Goal: Information Seeking & Learning: Understand process/instructions

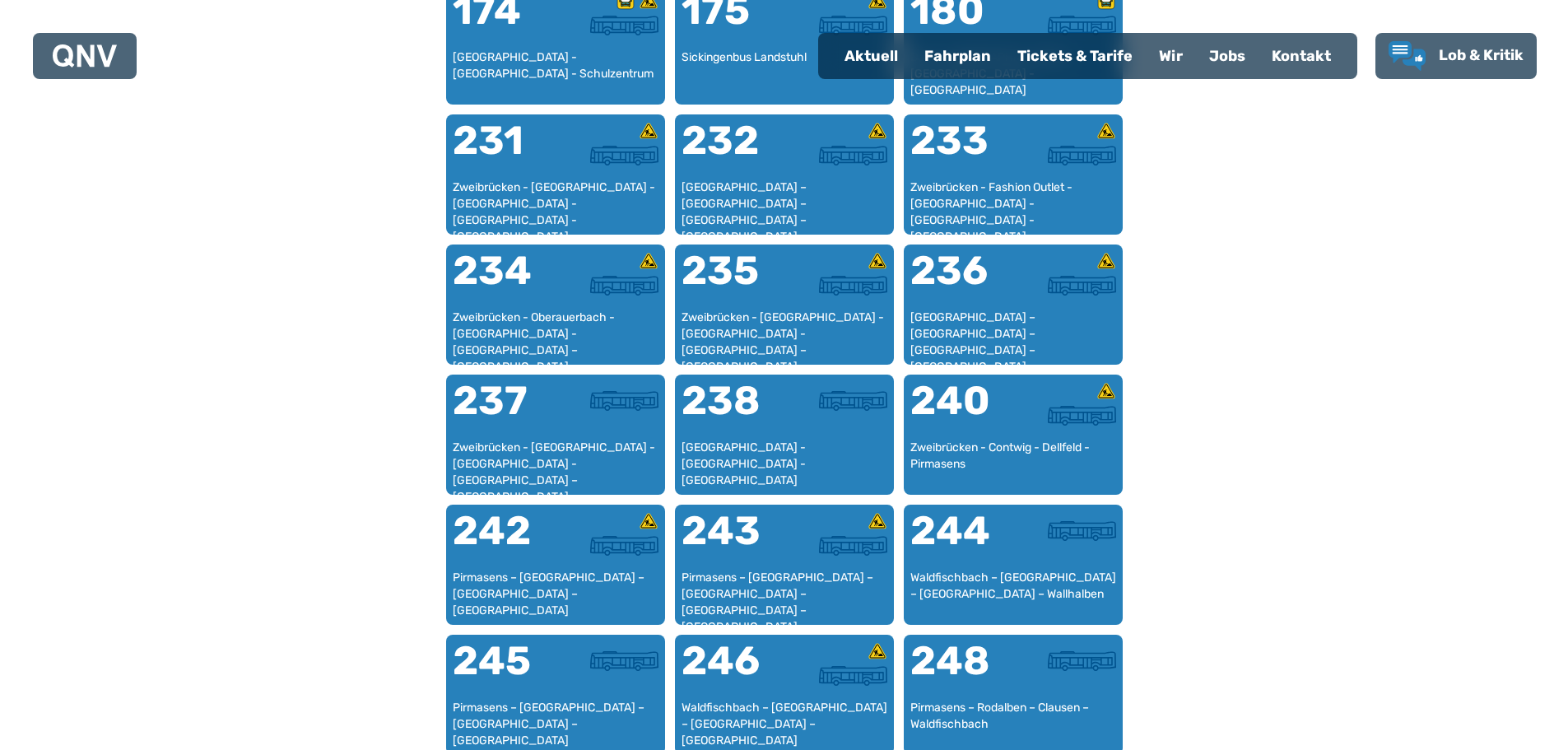
scroll to position [1412, 0]
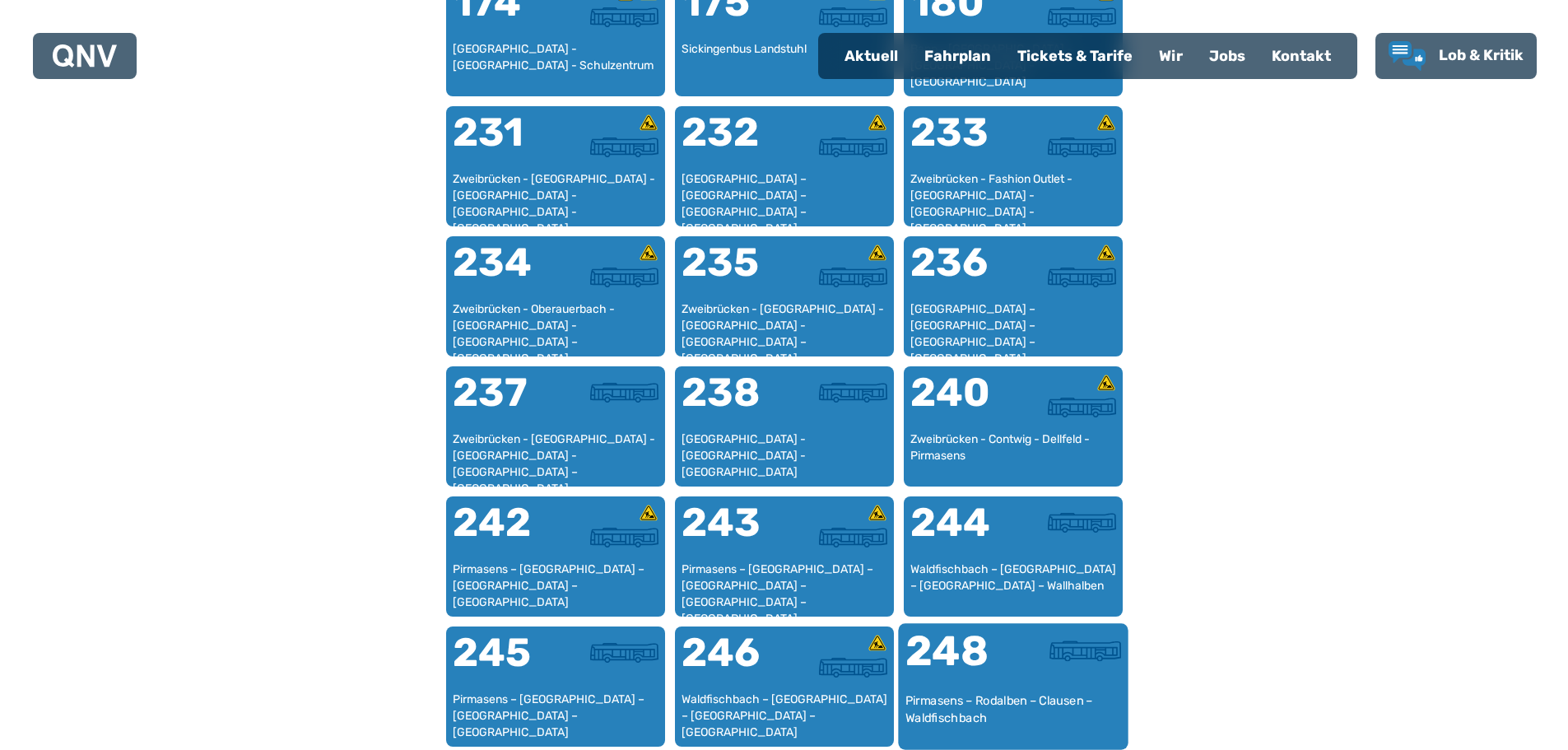
click at [989, 660] on div "248" at bounding box center [958, 661] width 108 height 62
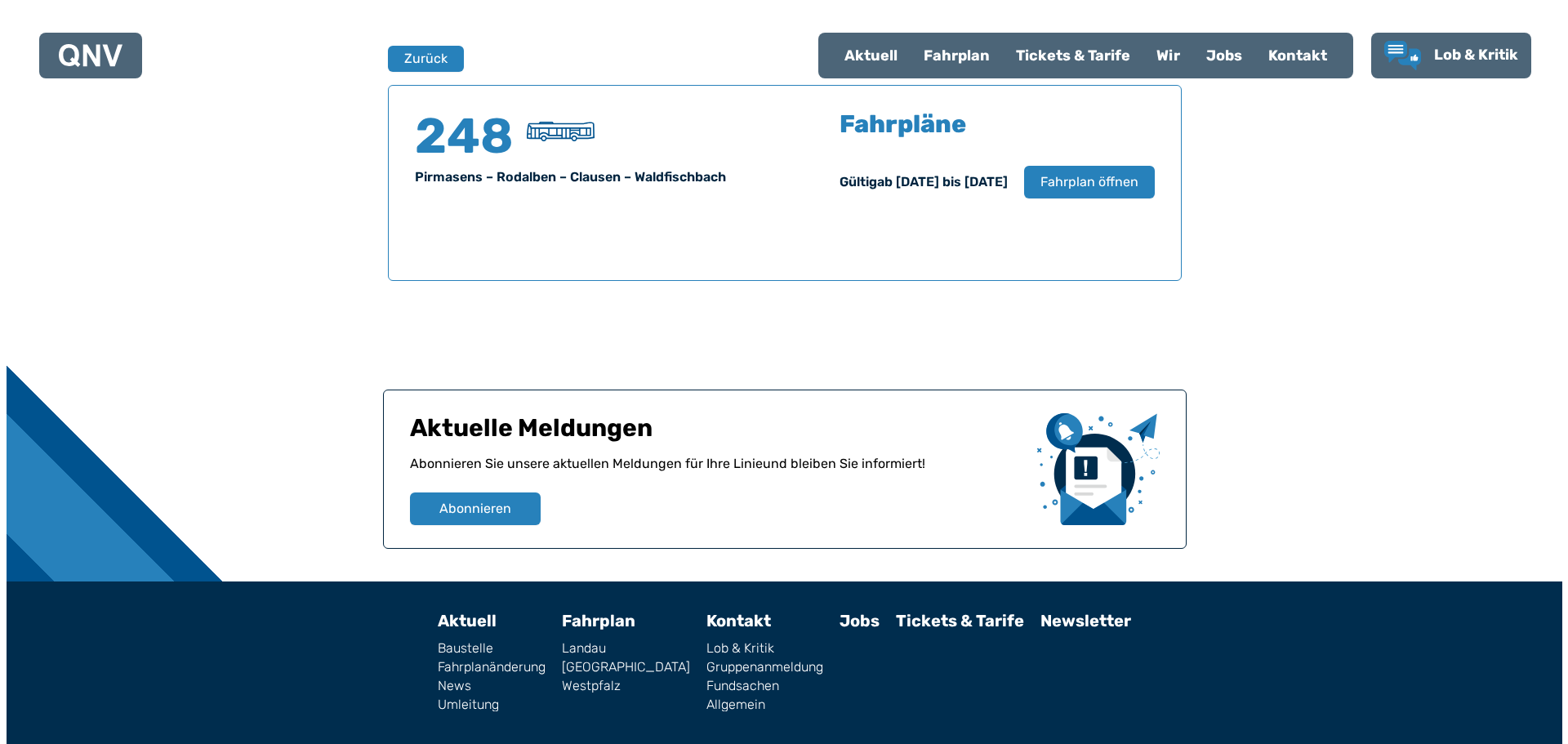
scroll to position [1077, 0]
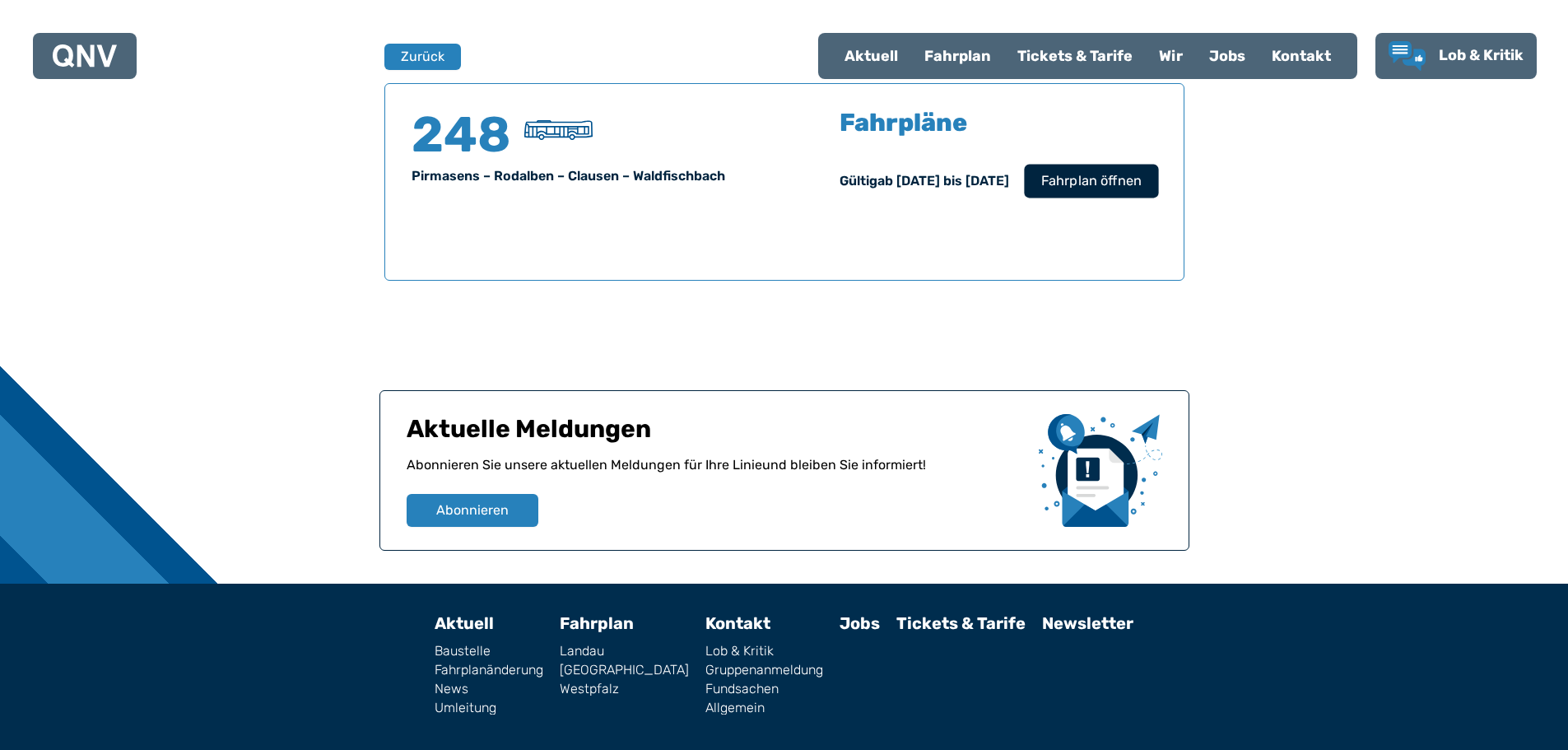
click at [1115, 189] on span "Fahrplan öffnen" at bounding box center [1090, 181] width 100 height 20
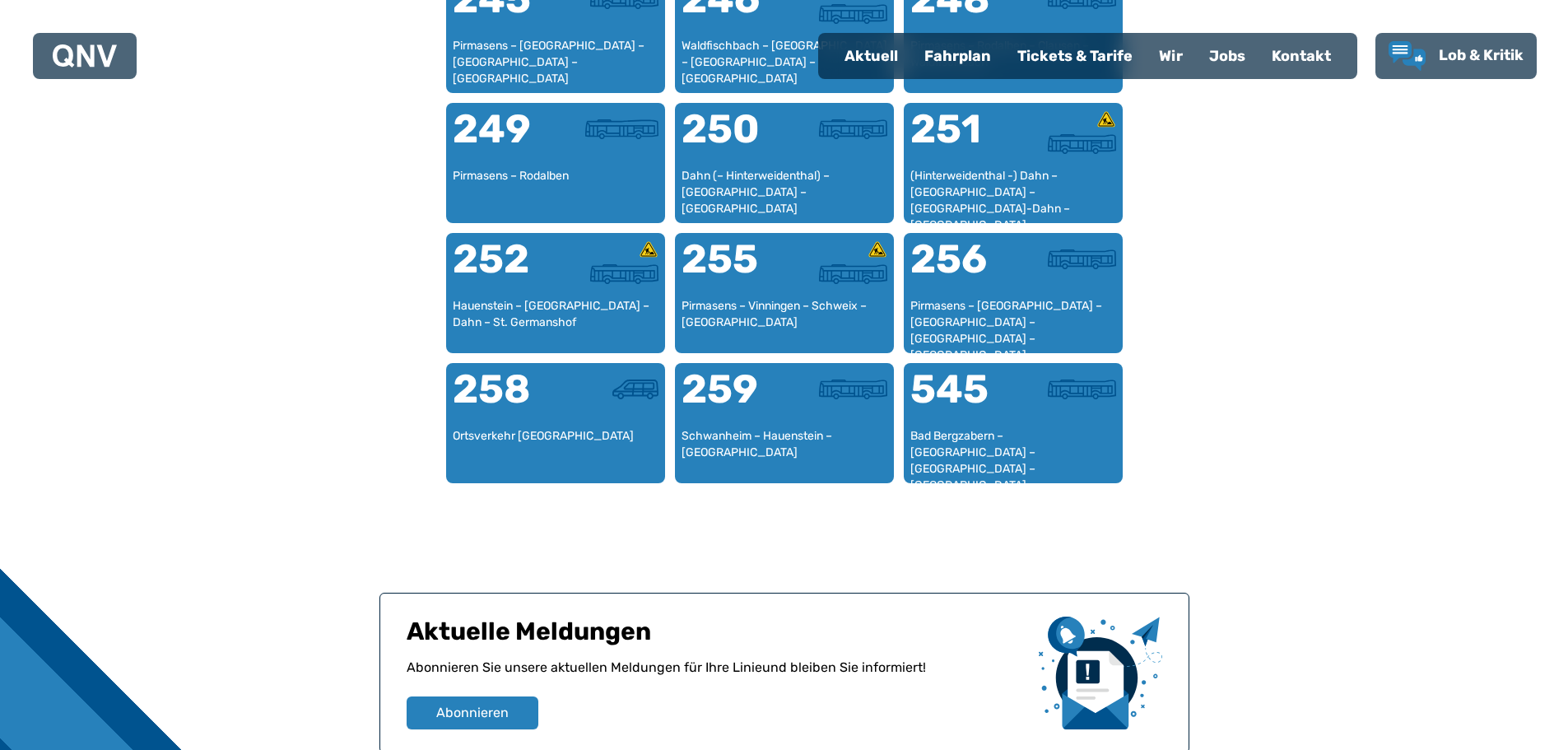
scroll to position [2071, 0]
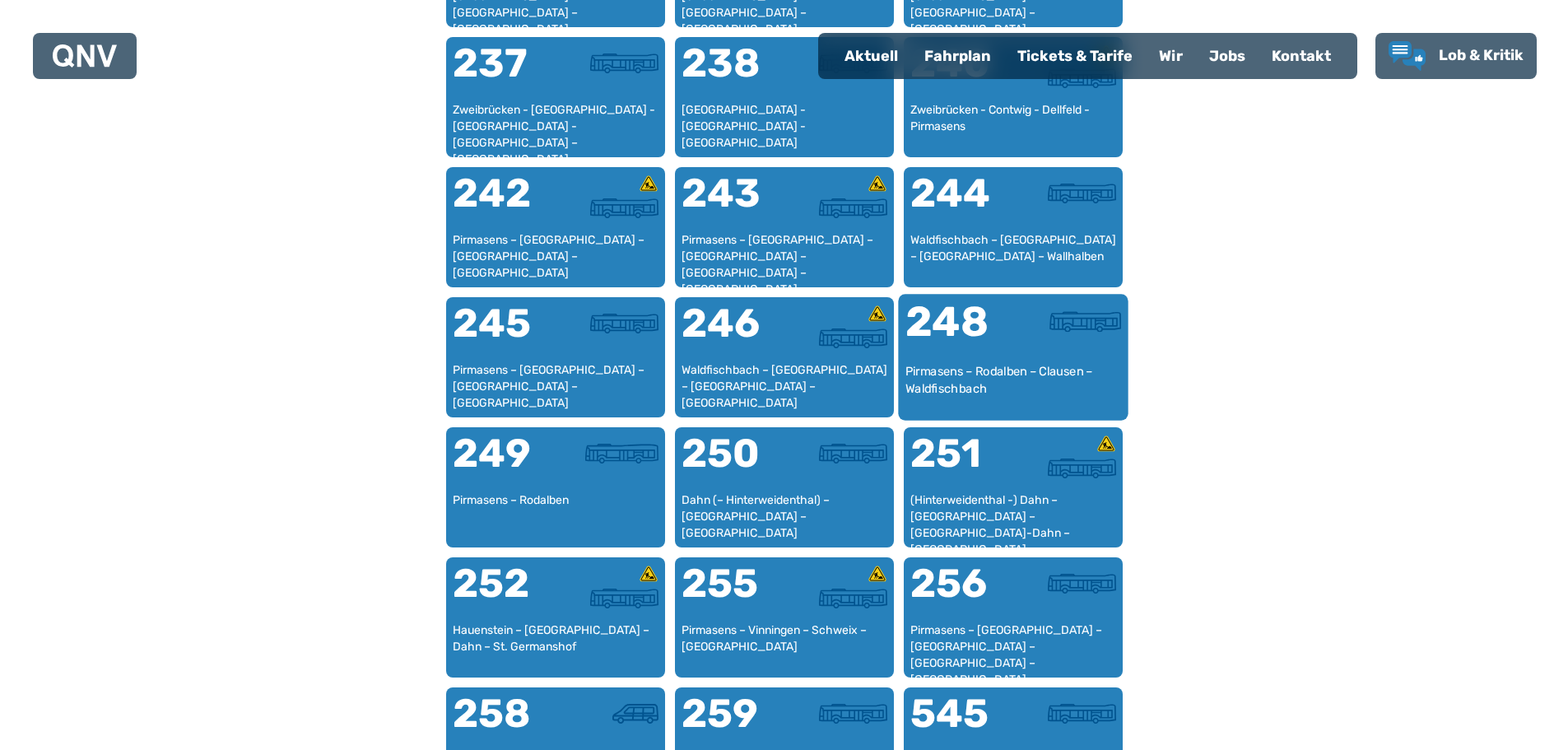
click at [1003, 357] on div "248" at bounding box center [958, 332] width 108 height 62
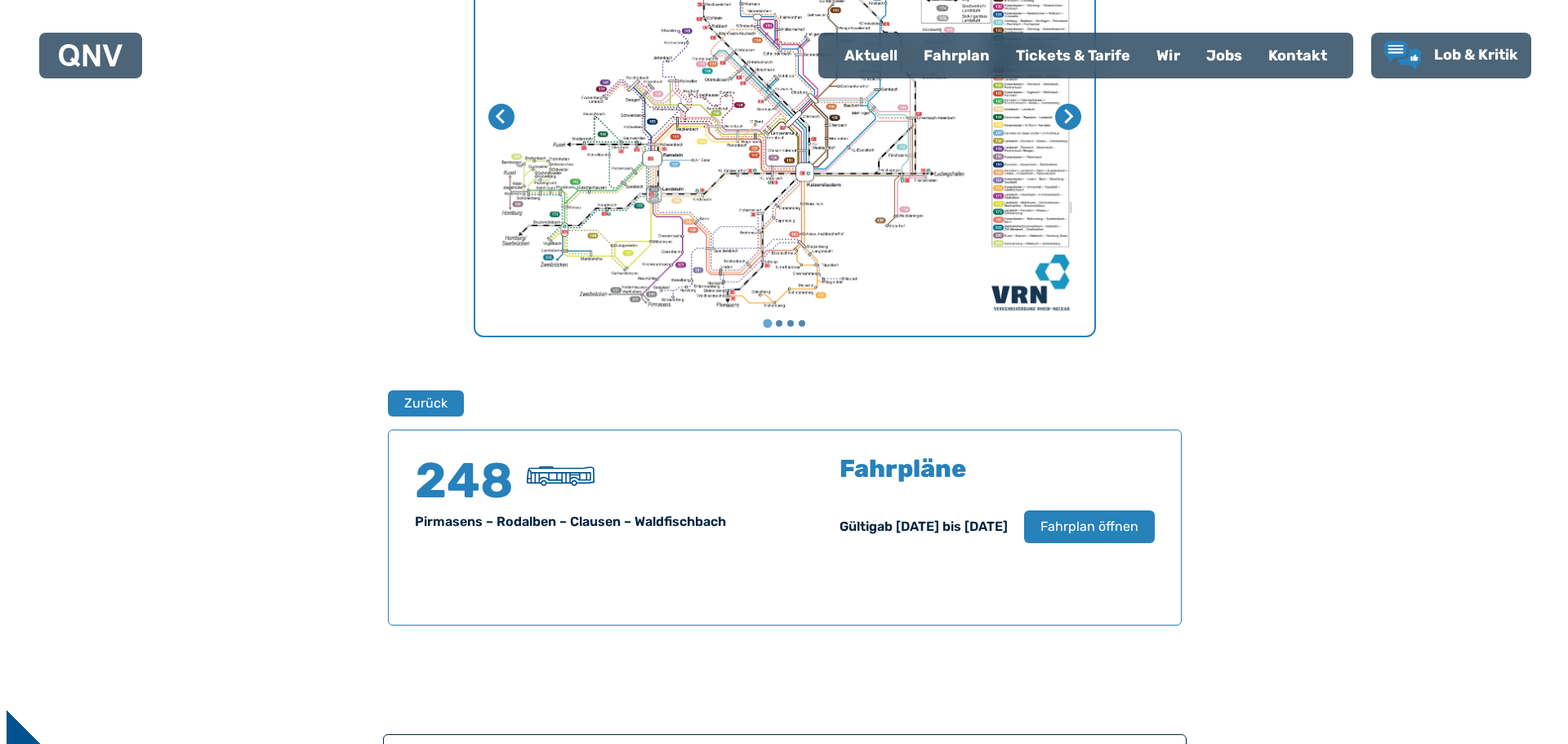
scroll to position [1077, 0]
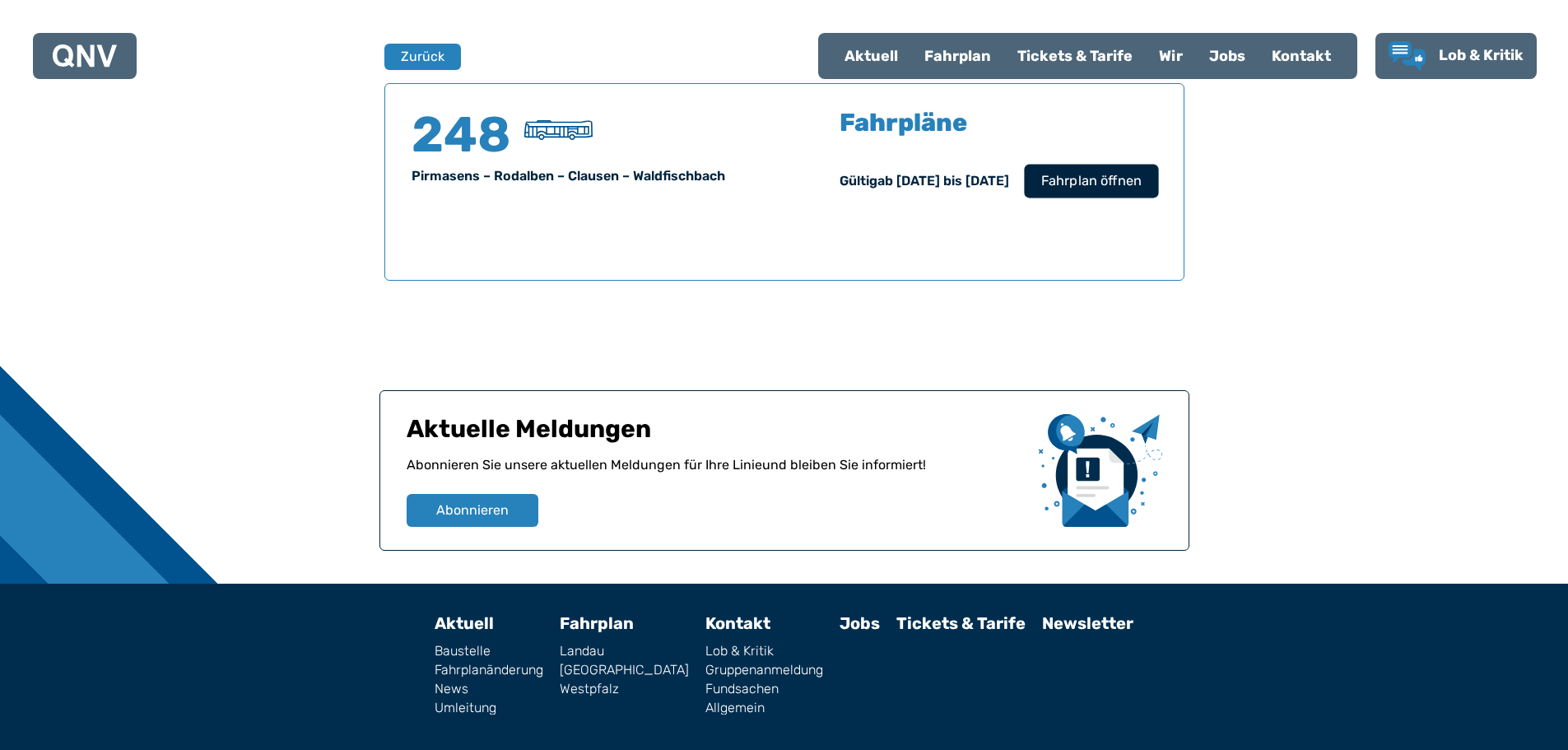
click at [1085, 189] on span "Fahrplan öffnen" at bounding box center [1090, 181] width 100 height 20
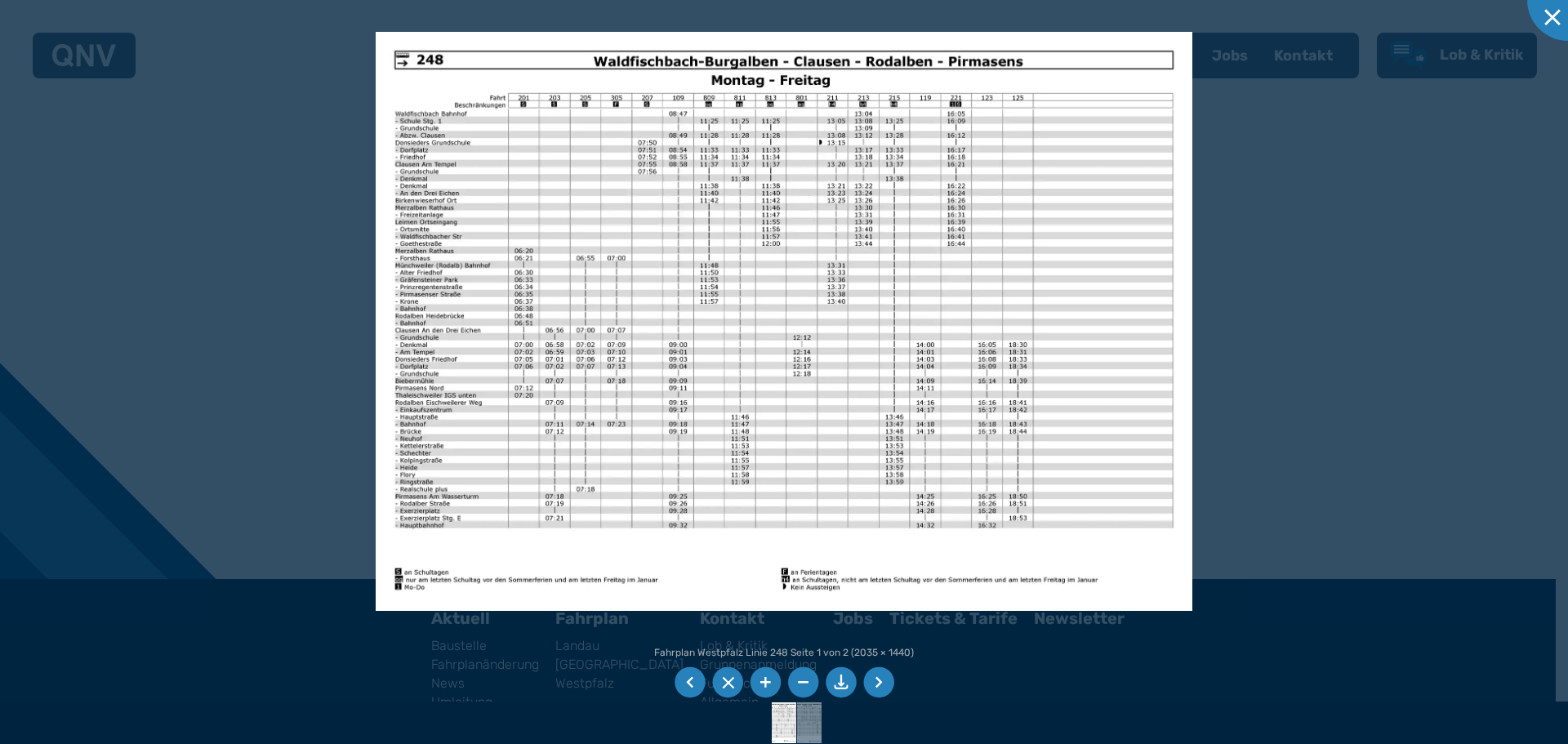
click at [877, 688] on li at bounding box center [879, 682] width 31 height 31
